Goal: Information Seeking & Learning: Learn about a topic

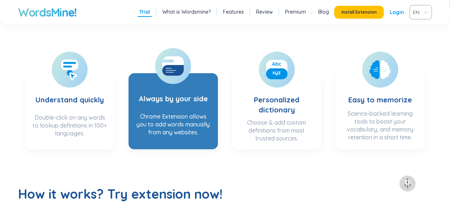
scroll to position [144, 0]
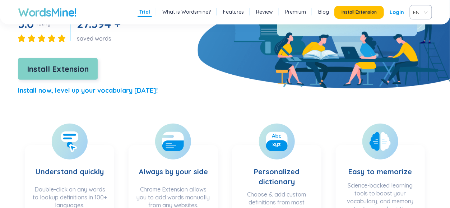
click at [77, 75] on span "Install Extension" at bounding box center [58, 69] width 62 height 13
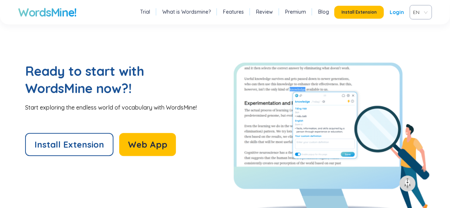
scroll to position [1545, 0]
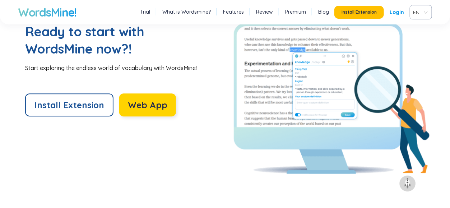
click at [128, 103] on span "Web App" at bounding box center [148, 104] width 40 height 11
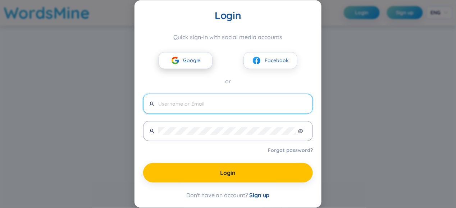
click at [184, 62] on span "Google" at bounding box center [191, 60] width 17 height 8
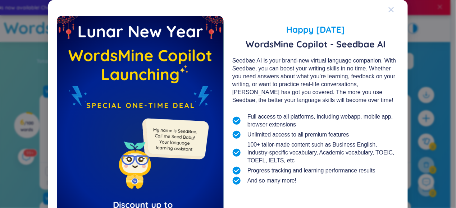
click at [388, 10] on icon "Close" at bounding box center [391, 10] width 6 height 6
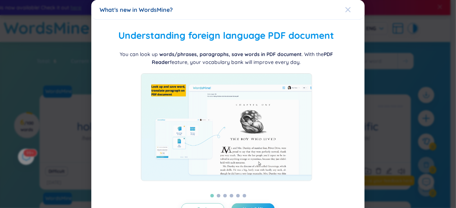
click at [346, 15] on div "Close" at bounding box center [348, 9] width 6 height 19
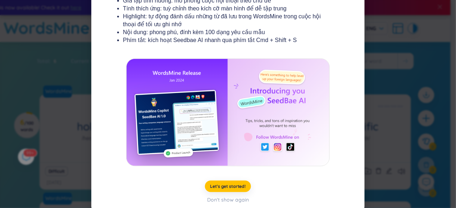
scroll to position [154, 0]
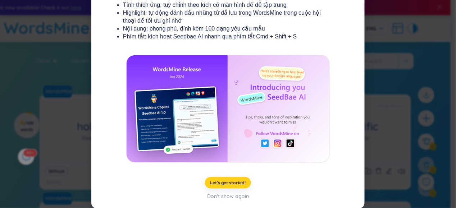
click at [236, 179] on button "Let's get started!" at bounding box center [228, 182] width 46 height 11
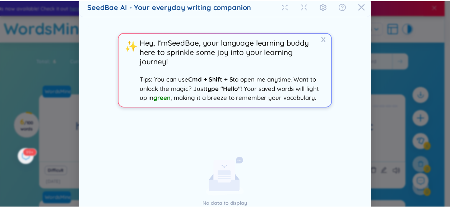
scroll to position [0, 0]
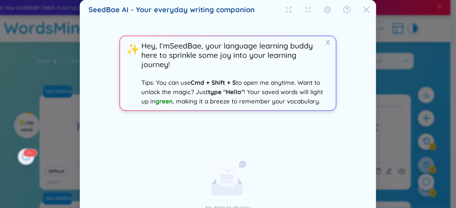
click at [368, 6] on span "Close" at bounding box center [365, 9] width 19 height 19
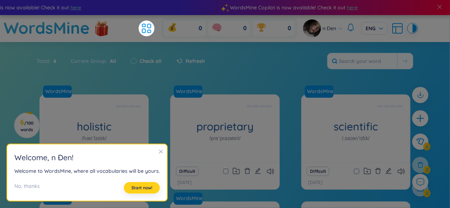
click at [139, 186] on span "Start now!" at bounding box center [142, 188] width 21 height 6
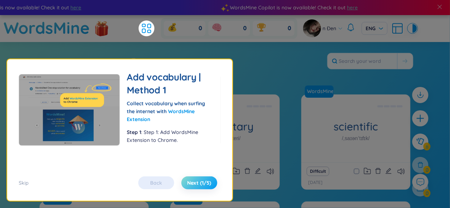
click at [200, 184] on span "Next (1/5)" at bounding box center [199, 182] width 24 height 7
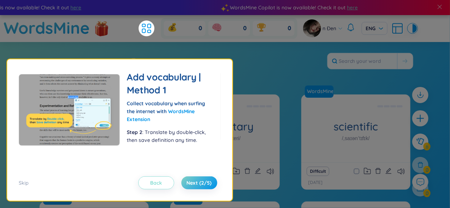
click at [159, 181] on span "Back" at bounding box center [156, 182] width 12 height 7
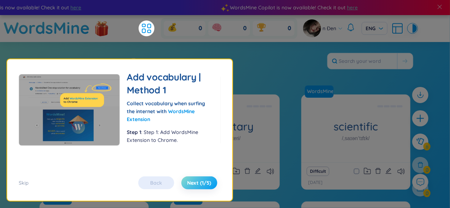
click at [196, 179] on button "Next (1/5)" at bounding box center [199, 182] width 36 height 13
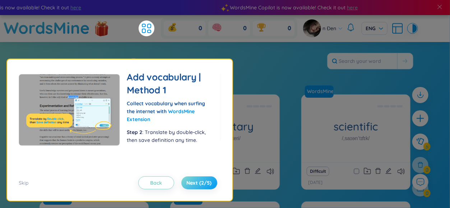
click at [196, 179] on button "Next (2/5)" at bounding box center [199, 182] width 36 height 13
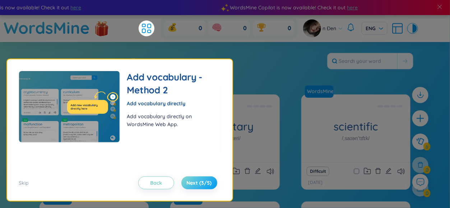
click at [196, 179] on button "Next (3/5)" at bounding box center [199, 182] width 36 height 13
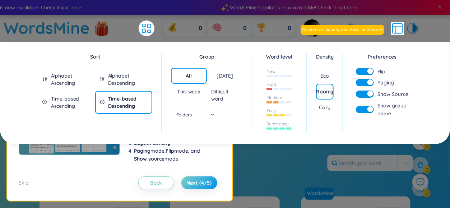
drag, startPoint x: 120, startPoint y: 72, endPoint x: 114, endPoint y: 78, distance: 8.1
click at [119, 72] on div "Alphabet Descending" at bounding box center [128, 79] width 40 height 14
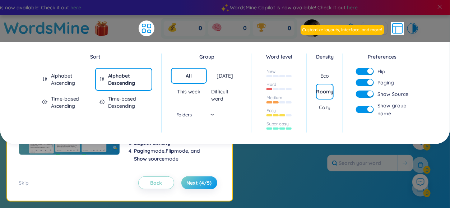
click at [68, 82] on div "Alphabet Ascending" at bounding box center [71, 79] width 40 height 14
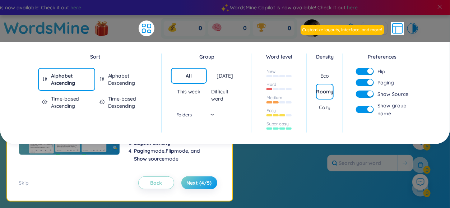
click at [69, 96] on div "Time-based Ascending" at bounding box center [71, 102] width 40 height 14
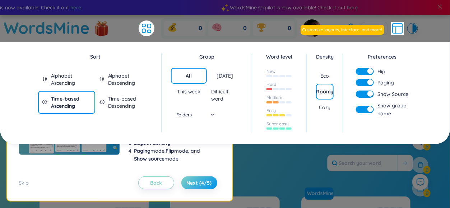
click at [128, 101] on div "Time-based Descending" at bounding box center [128, 102] width 40 height 14
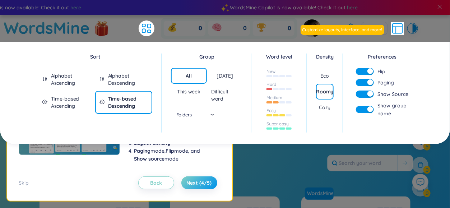
click at [227, 82] on div "[DATE]" at bounding box center [225, 76] width 36 height 16
click at [278, 79] on div at bounding box center [280, 76] width 26 height 8
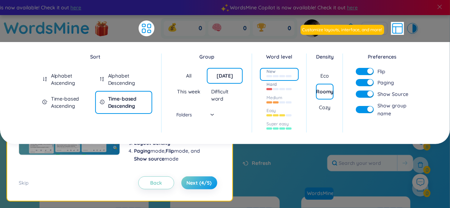
click at [276, 93] on div "Hard" at bounding box center [279, 87] width 39 height 13
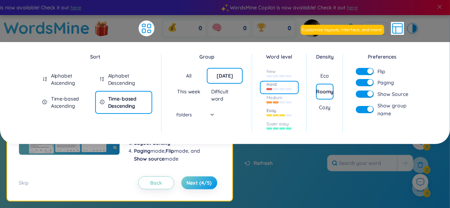
click at [281, 112] on div at bounding box center [280, 115] width 26 height 8
click at [284, 121] on div "Super easy" at bounding box center [278, 124] width 23 height 6
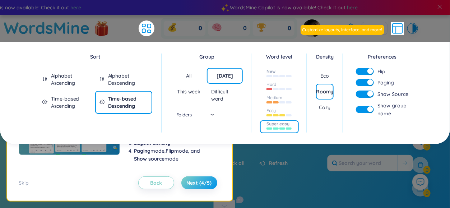
click at [281, 78] on div at bounding box center [280, 76] width 26 height 8
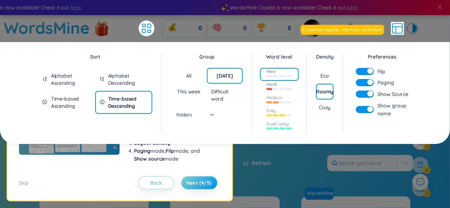
click at [273, 92] on div at bounding box center [280, 88] width 26 height 8
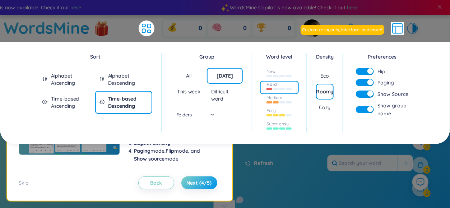
click at [329, 77] on div "Eco" at bounding box center [325, 75] width 9 height 7
click at [197, 184] on span "Next (4/5)" at bounding box center [199, 182] width 25 height 7
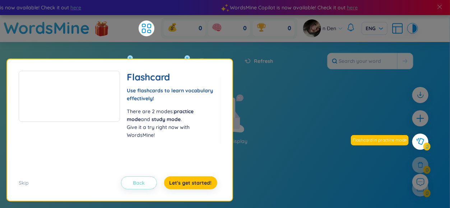
click at [148, 180] on button "Back" at bounding box center [139, 182] width 36 height 13
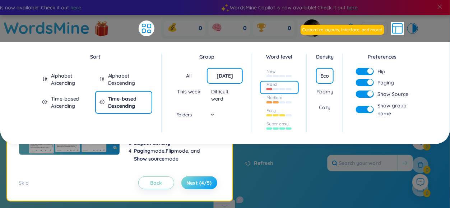
click at [206, 179] on button "Next (4/5)" at bounding box center [199, 182] width 36 height 13
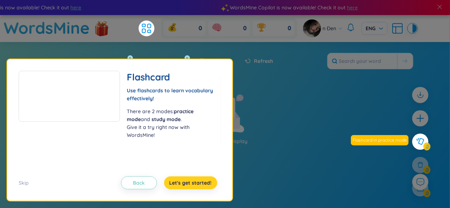
click at [206, 179] on button "Let's get started!" at bounding box center [190, 182] width 53 height 13
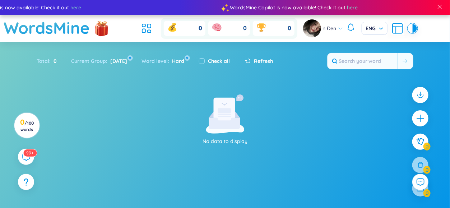
click at [225, 122] on icon at bounding box center [224, 123] width 31 height 11
click at [22, 155] on icon at bounding box center [26, 156] width 9 height 9
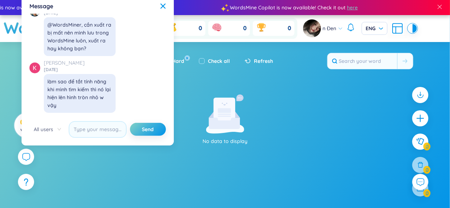
scroll to position [8081, 0]
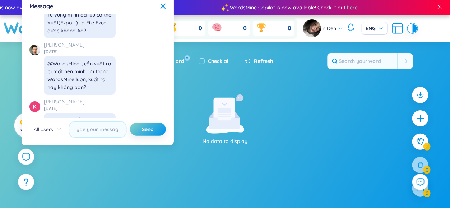
click at [160, 6] on div "Message" at bounding box center [97, 6] width 137 height 8
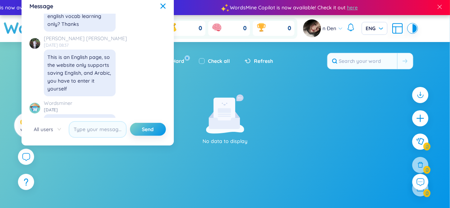
scroll to position [7974, 0]
click at [156, 5] on div "Message" at bounding box center [97, 6] width 137 height 8
click at [161, 4] on div "Message" at bounding box center [97, 6] width 137 height 8
click at [165, 5] on icon at bounding box center [163, 6] width 6 height 6
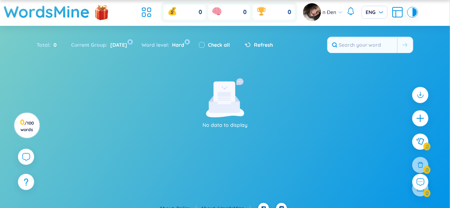
scroll to position [25, 0]
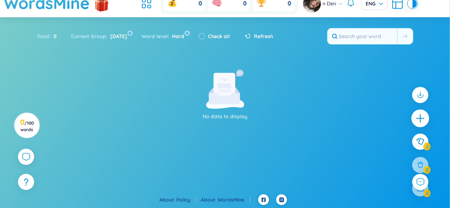
click at [428, 120] on div at bounding box center [421, 118] width 18 height 18
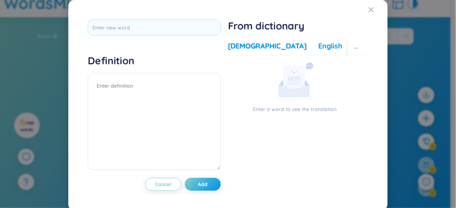
click at [318, 49] on div "English" at bounding box center [330, 46] width 24 height 10
click at [368, 8] on icon "Close" at bounding box center [370, 9] width 5 height 5
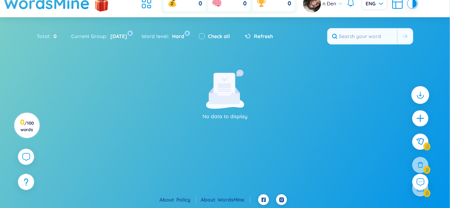
click at [421, 94] on icon at bounding box center [420, 94] width 9 height 9
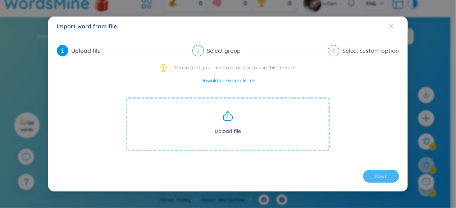
click at [393, 28] on icon "Close" at bounding box center [390, 26] width 5 height 5
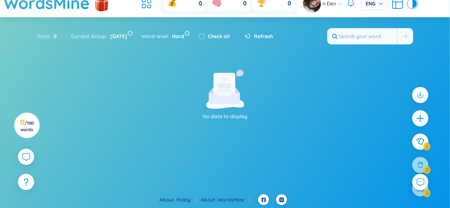
click at [430, 142] on div at bounding box center [420, 145] width 23 height 124
click at [426, 124] on div at bounding box center [421, 118] width 18 height 18
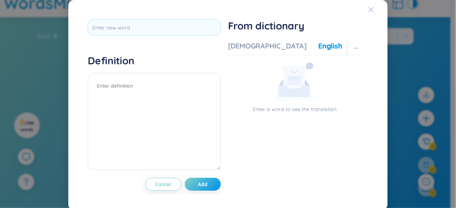
click at [370, 6] on span "Close" at bounding box center [377, 9] width 19 height 19
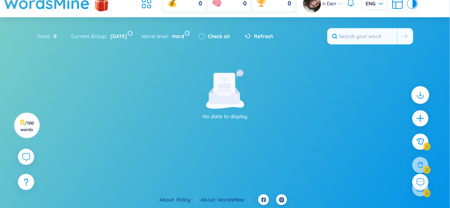
click at [427, 93] on div at bounding box center [421, 95] width 18 height 18
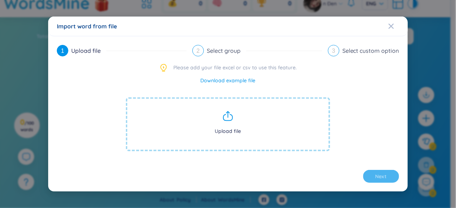
click at [234, 121] on icon at bounding box center [227, 115] width 11 height 11
click at [228, 121] on icon at bounding box center [227, 115] width 11 height 11
click at [226, 118] on icon at bounding box center [227, 115] width 11 height 11
click at [222, 122] on span "Upload file" at bounding box center [228, 124] width 204 height 54
click at [232, 124] on span "Upload file" at bounding box center [228, 124] width 204 height 54
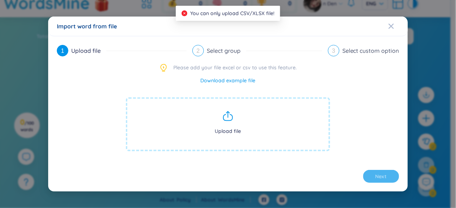
click at [262, 133] on span "Upload file" at bounding box center [228, 124] width 204 height 54
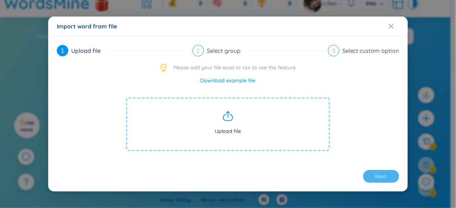
click at [229, 82] on link "Download example file" at bounding box center [228, 81] width 55 height 8
click at [391, 30] on div "Close" at bounding box center [391, 26] width 6 height 19
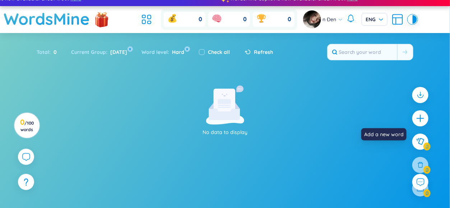
scroll to position [0, 0]
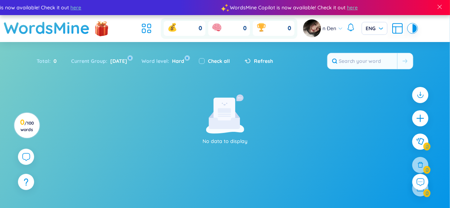
click at [409, 28] on div at bounding box center [411, 28] width 4 height 9
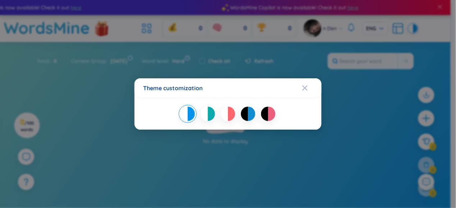
click at [208, 116] on div at bounding box center [211, 114] width 7 height 14
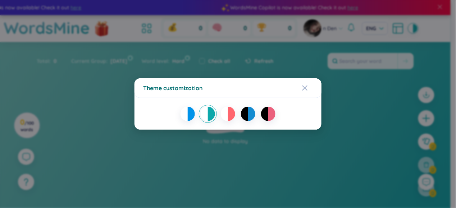
click at [374, 136] on div "Theme customization" at bounding box center [228, 104] width 456 height 208
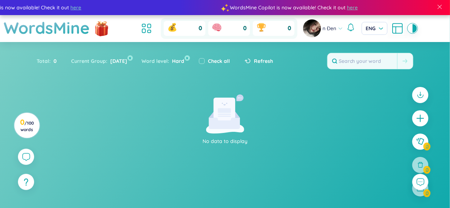
scroll to position [25, 0]
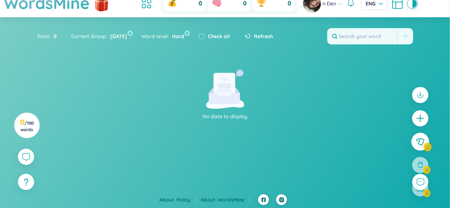
click at [426, 146] on button at bounding box center [421, 142] width 18 height 18
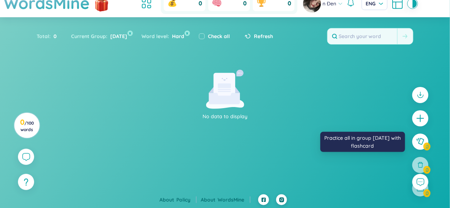
click at [287, 142] on section "No data to display" at bounding box center [225, 132] width 450 height 125
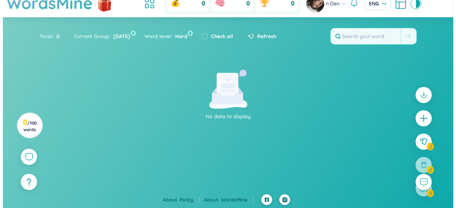
scroll to position [0, 0]
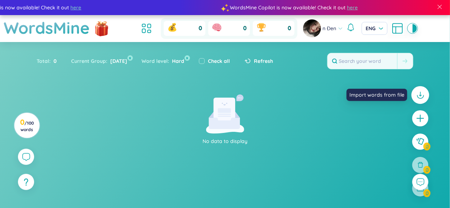
click at [424, 98] on icon at bounding box center [420, 94] width 9 height 9
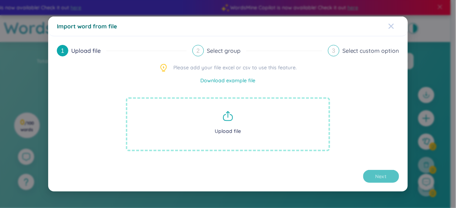
click at [390, 28] on icon "Close" at bounding box center [391, 26] width 6 height 6
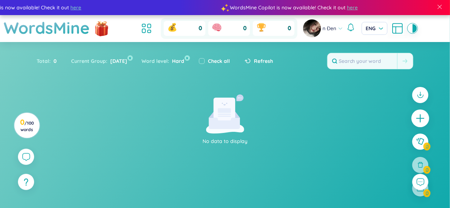
click at [426, 115] on div at bounding box center [421, 118] width 18 height 18
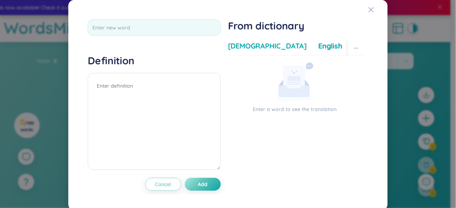
click at [244, 45] on div "[DEMOGRAPHIC_DATA]" at bounding box center [267, 46] width 79 height 10
click at [354, 46] on div "More examples" at bounding box center [380, 46] width 52 height 10
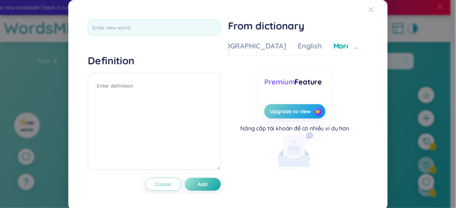
click at [368, 9] on icon "Close" at bounding box center [371, 10] width 6 height 6
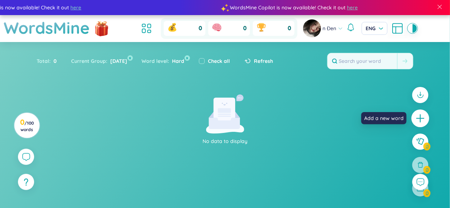
click at [423, 117] on icon "plus" at bounding box center [421, 118] width 10 height 10
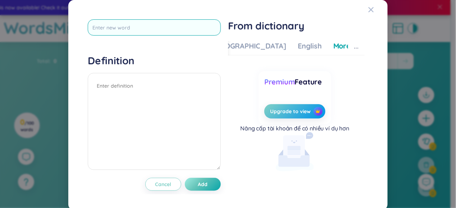
click at [181, 31] on input "text" at bounding box center [154, 27] width 133 height 16
type input "operate"
click at [205, 184] on div "operate Definition Cancel Add" at bounding box center [154, 104] width 133 height 171
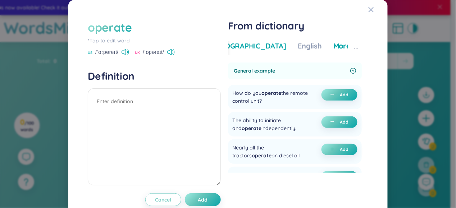
click at [232, 44] on div "[DEMOGRAPHIC_DATA]" at bounding box center [246, 46] width 79 height 10
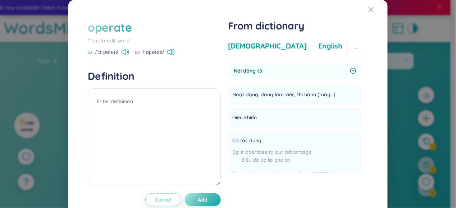
click at [318, 46] on div "English" at bounding box center [330, 46] width 24 height 10
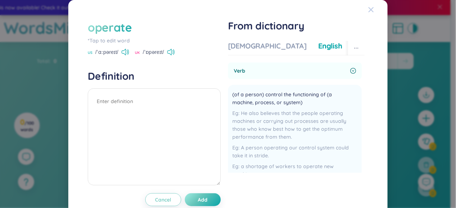
click at [368, 13] on div "Close" at bounding box center [371, 9] width 6 height 19
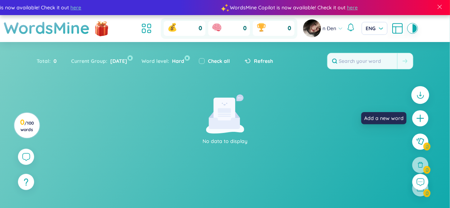
click at [421, 97] on icon at bounding box center [420, 94] width 9 height 9
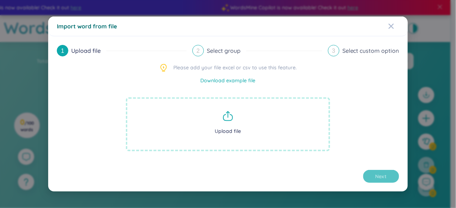
click at [234, 121] on span "Upload file" at bounding box center [228, 124] width 204 height 54
click at [397, 26] on span "Close" at bounding box center [397, 26] width 19 height 19
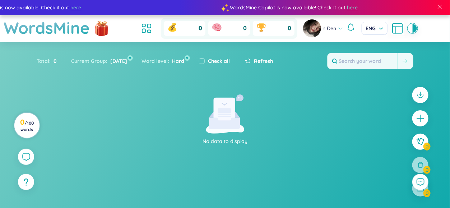
click at [29, 124] on span "/ 100 words" at bounding box center [26, 126] width 13 height 12
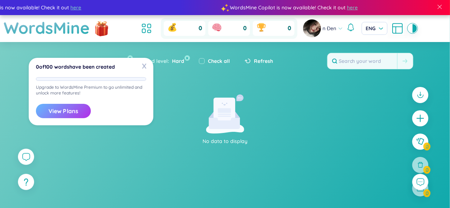
click at [73, 109] on button "View Plans" at bounding box center [63, 111] width 55 height 14
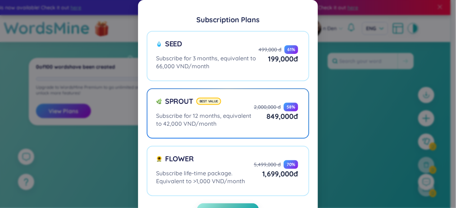
scroll to position [27, 0]
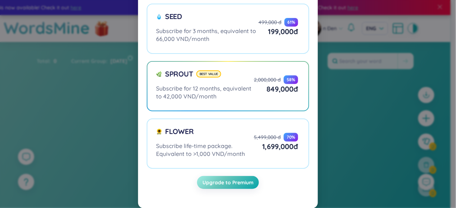
click at [345, 116] on div "Subscription Plans Seed Subscribe for 3 months, equivalent to 66,000 VND/month …" at bounding box center [228, 104] width 456 height 208
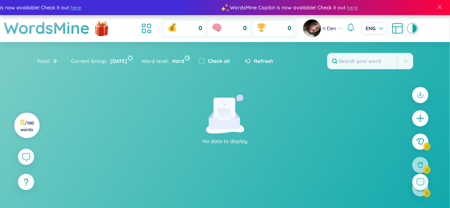
click at [42, 129] on icon at bounding box center [28, 124] width 31 height 31
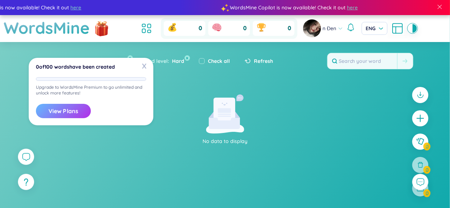
click at [64, 114] on button "View Plans" at bounding box center [63, 111] width 55 height 14
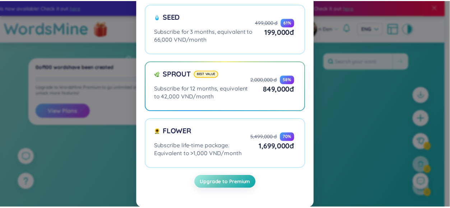
scroll to position [0, 0]
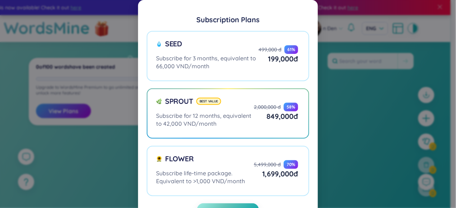
click at [384, 96] on div "Subscription Plans Seed Subscribe for 3 months, equivalent to 66,000 VND/month …" at bounding box center [228, 104] width 456 height 208
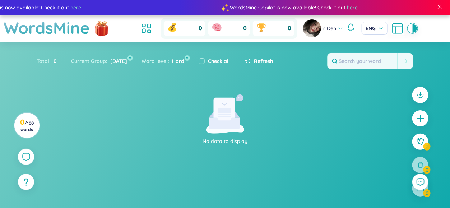
click at [395, 28] on icon at bounding box center [397, 28] width 13 height 13
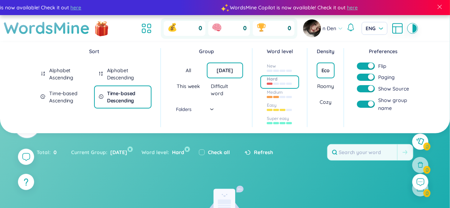
click at [65, 73] on div "Alphabet Ascending" at bounding box center [69, 74] width 40 height 14
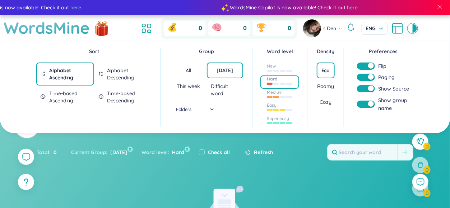
click at [135, 73] on div "Alphabet Descending" at bounding box center [127, 74] width 40 height 14
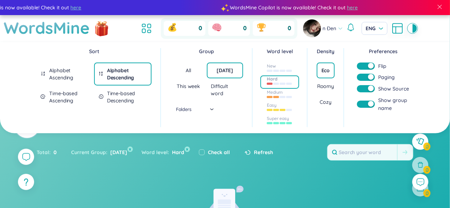
click at [226, 85] on div "Difficult word" at bounding box center [225, 90] width 28 height 14
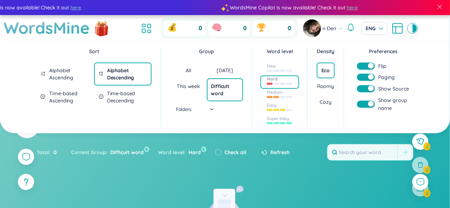
click at [324, 102] on div "Cozy" at bounding box center [325, 101] width 11 height 7
click at [308, 147] on section "Sort Alphabet Ascending Alphabet Descending Time-based Ascending Time-based Des…" at bounding box center [225, 176] width 450 height 269
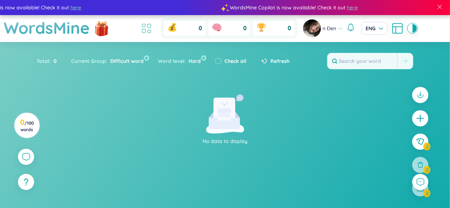
click at [151, 31] on icon at bounding box center [149, 31] width 3 height 3
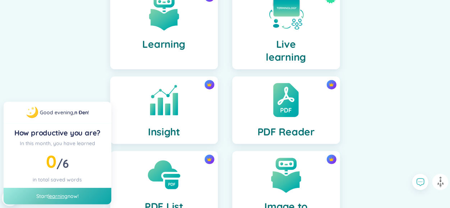
scroll to position [314, 0]
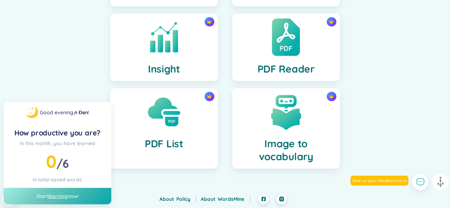
click at [284, 70] on h4 "PDF Reader" at bounding box center [286, 69] width 57 height 13
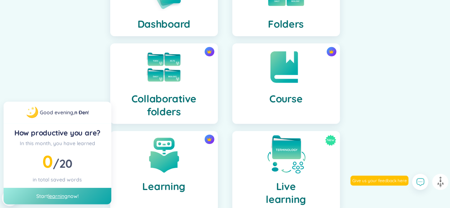
scroll to position [27, 0]
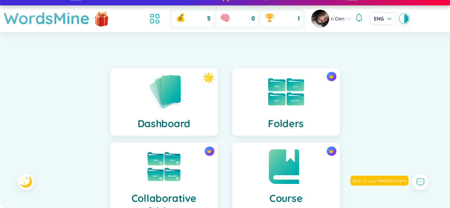
scroll to position [0, 0]
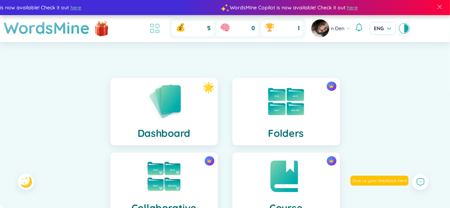
click at [155, 30] on icon at bounding box center [154, 28] width 13 height 13
click at [286, 35] on div "1" at bounding box center [282, 28] width 42 height 15
click at [281, 33] on div "1" at bounding box center [282, 28] width 42 height 15
click at [196, 24] on div "5" at bounding box center [193, 28] width 42 height 15
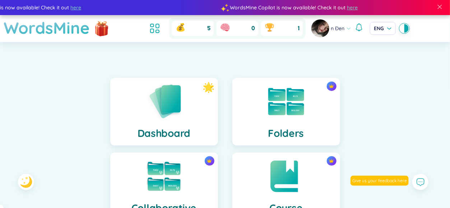
click at [71, 29] on h1 "WordsMine" at bounding box center [47, 28] width 86 height 26
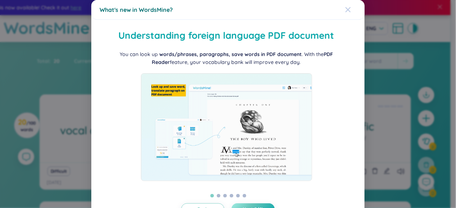
click at [347, 5] on span "Close" at bounding box center [354, 9] width 19 height 19
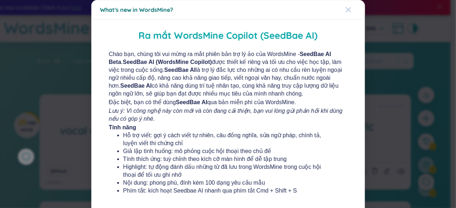
click at [345, 7] on icon "Close" at bounding box center [348, 10] width 6 height 6
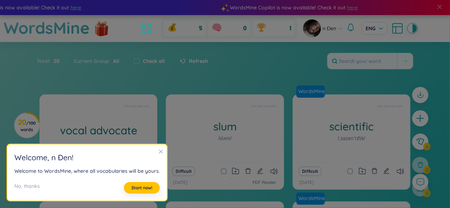
click at [156, 147] on section "Welcome , n Đen ! Welcome to WordsMine, where all vocabularies will be yours. N…" at bounding box center [87, 172] width 160 height 57
click at [158, 154] on div at bounding box center [160, 152] width 5 height 8
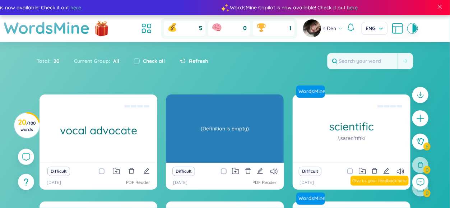
click at [235, 142] on div "(Definition is empty)" at bounding box center [225, 128] width 111 height 65
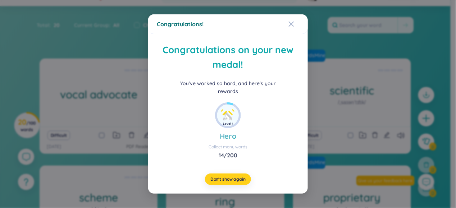
click at [236, 176] on span "Don't show again" at bounding box center [227, 179] width 35 height 6
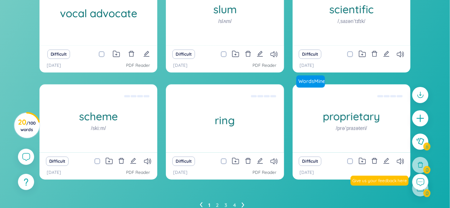
scroll to position [148, 0]
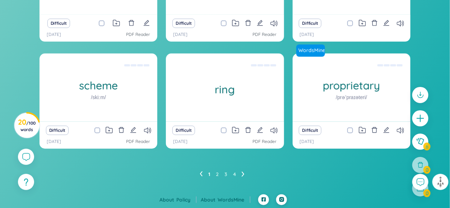
click at [243, 172] on icon at bounding box center [243, 174] width 3 height 5
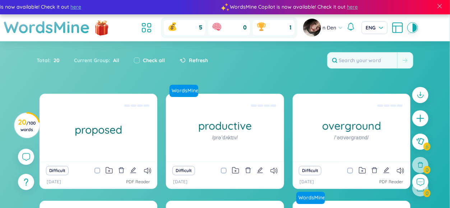
scroll to position [0, 0]
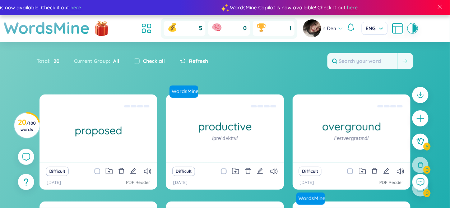
click at [263, 172] on div "Difficult" at bounding box center [225, 171] width 111 height 10
click at [260, 172] on icon "edit" at bounding box center [260, 171] width 6 height 6
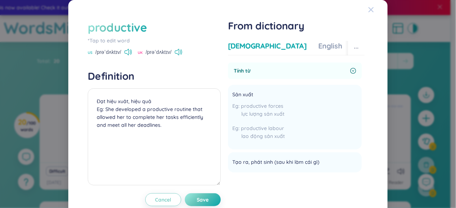
click at [370, 11] on span "Close" at bounding box center [377, 9] width 19 height 19
